Goal: Transaction & Acquisition: Book appointment/travel/reservation

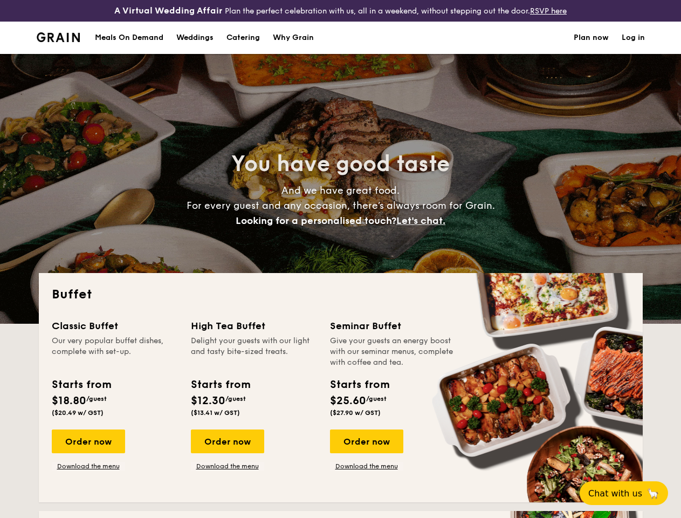
select select
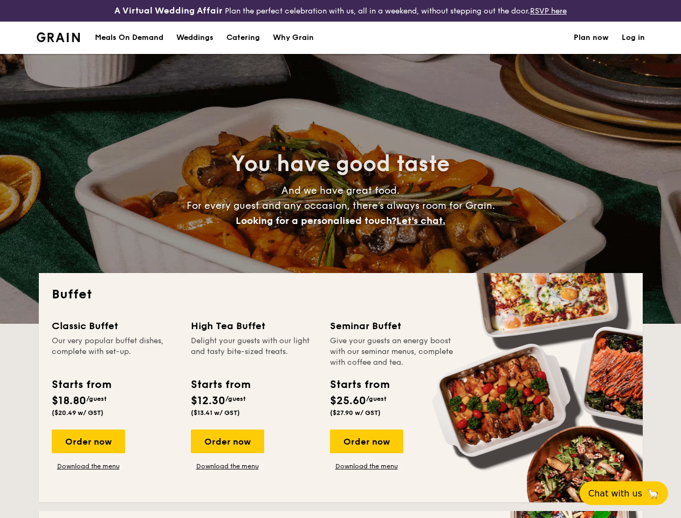
click at [340, 259] on div "You have good taste And we have great food. For every guest and any occasion, t…" at bounding box center [341, 189] width 604 height 270
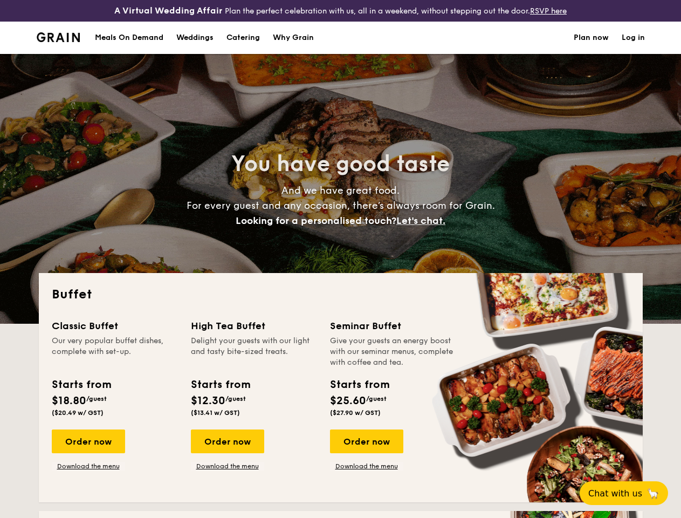
click at [633, 47] on link "Log in" at bounding box center [633, 38] width 23 height 32
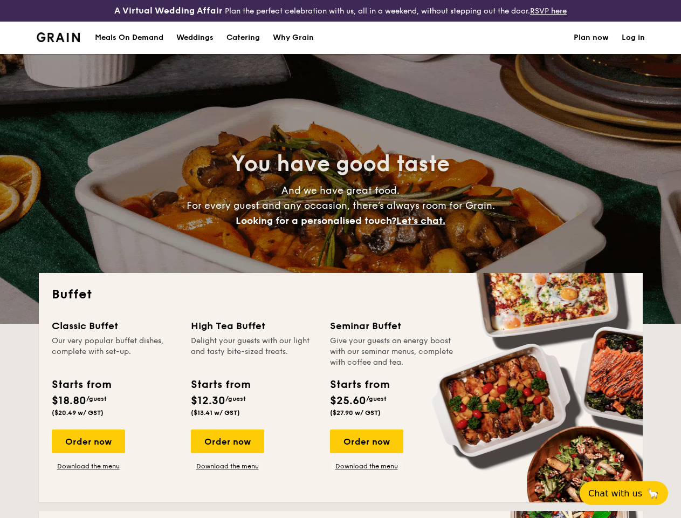
click at [424, 227] on span "Let's chat." at bounding box center [421, 221] width 49 height 12
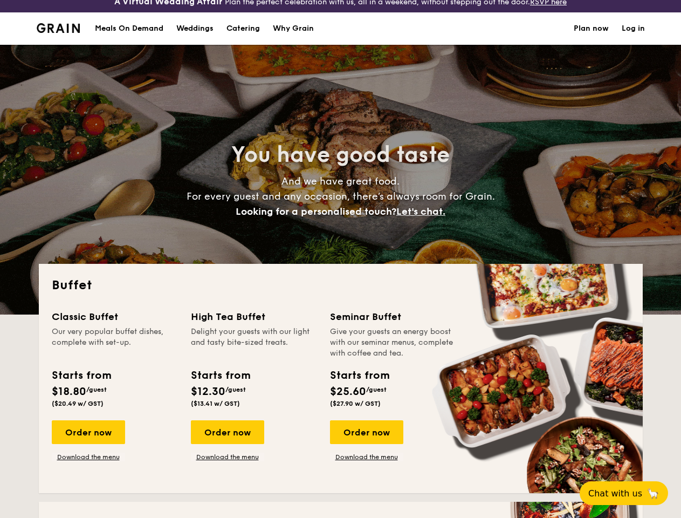
click at [88, 515] on h2 "All-Day Meal Boxes" at bounding box center [341, 523] width 578 height 17
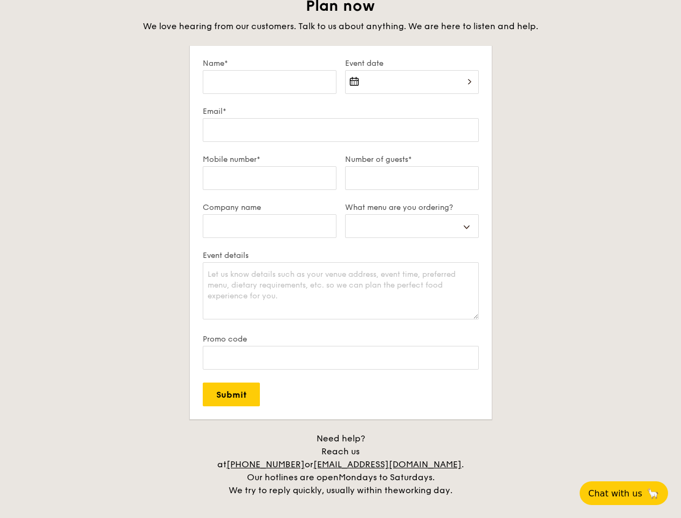
click at [630, 493] on span "Chat with us" at bounding box center [616, 493] width 54 height 10
